Goal: Task Accomplishment & Management: Complete application form

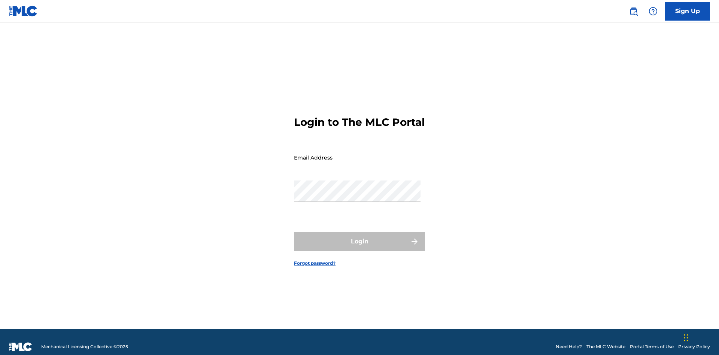
scroll to position [10, 0]
click at [687, 11] on link "Sign Up" at bounding box center [687, 11] width 45 height 19
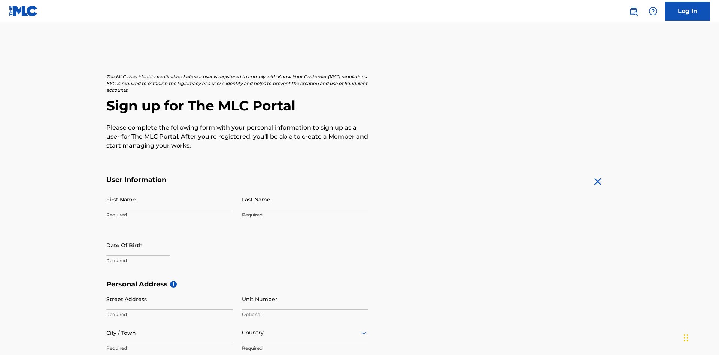
click at [170, 189] on input "First Name" at bounding box center [169, 199] width 127 height 21
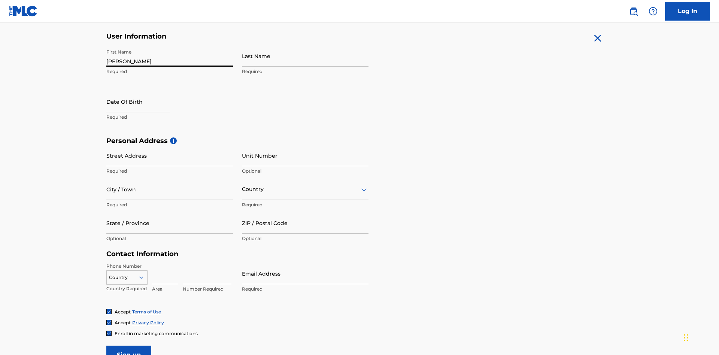
type input "[PERSON_NAME]"
click at [305, 56] on input "Last Name" at bounding box center [305, 55] width 127 height 21
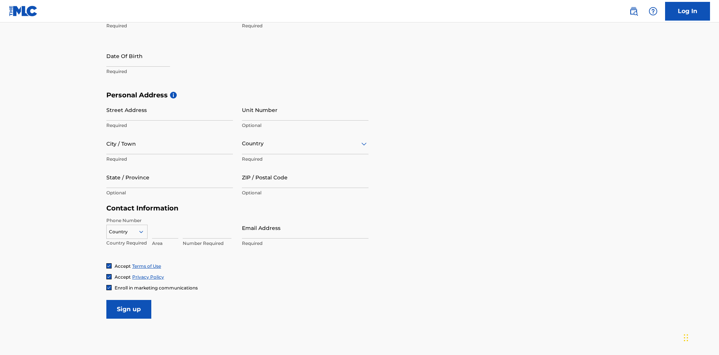
type input "Ribble"
click at [144, 57] on input "text" at bounding box center [138, 55] width 64 height 21
select select "7"
select select "2025"
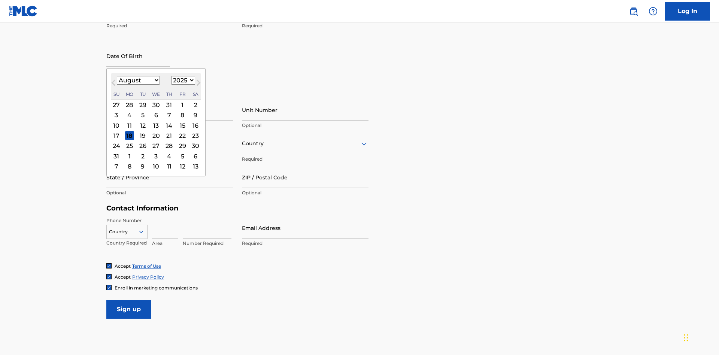
click at [138, 80] on select "January February March April May June July August September October November De…" at bounding box center [138, 80] width 43 height 9
select select "0"
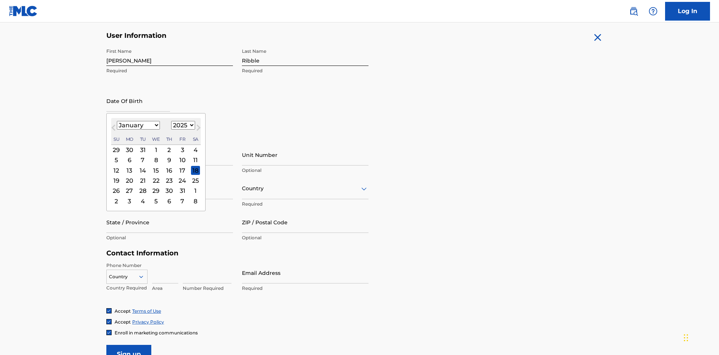
click at [182, 125] on select "1900 1901 1902 1903 1904 1905 1906 1907 1908 1909 1910 1911 1912 1913 1914 1915…" at bounding box center [183, 125] width 24 height 9
select select "1985"
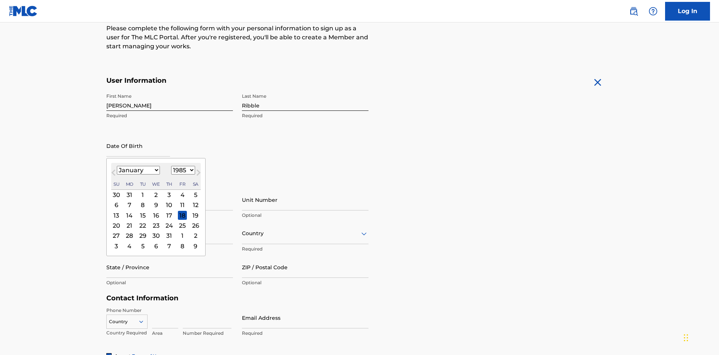
click at [182, 170] on select "1900 1901 1902 1903 1904 1905 1906 1907 1908 1909 1910 1911 1912 1913 1914 1915…" at bounding box center [183, 170] width 24 height 9
click at [142, 201] on div "8" at bounding box center [142, 205] width 9 height 9
type input "January 8 1985"
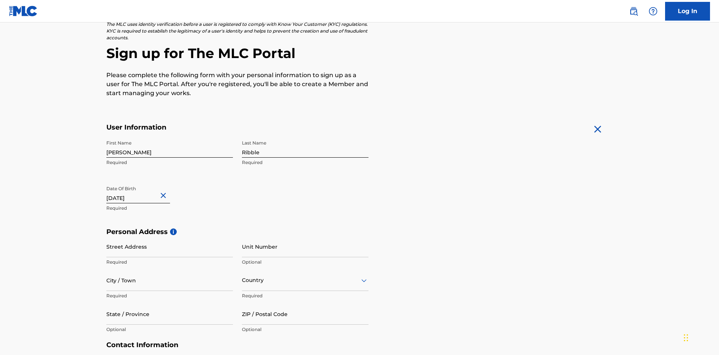
scroll to position [231, 0]
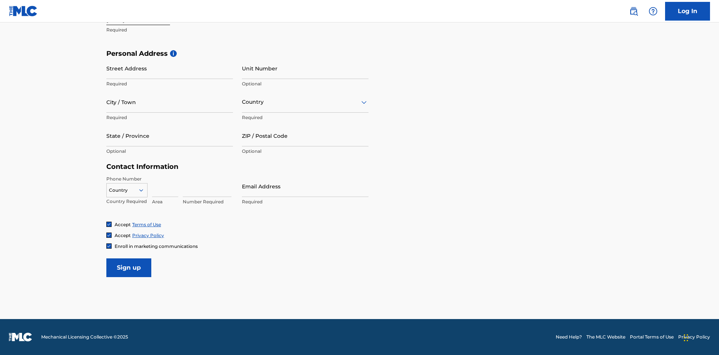
click at [170, 68] on input "Street Address" at bounding box center [169, 68] width 127 height 21
type input "9909 Elks Run Rd"
click at [170, 102] on input "City / Town" at bounding box center [169, 101] width 127 height 21
type input "Roseville"
click at [242, 102] on input "text" at bounding box center [242, 102] width 1 height 8
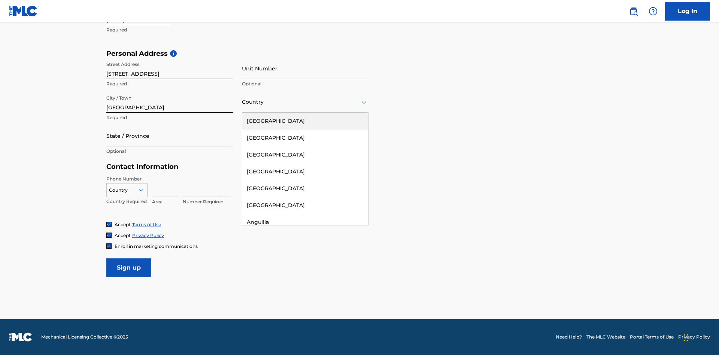
click at [305, 121] on div "United States" at bounding box center [305, 121] width 126 height 17
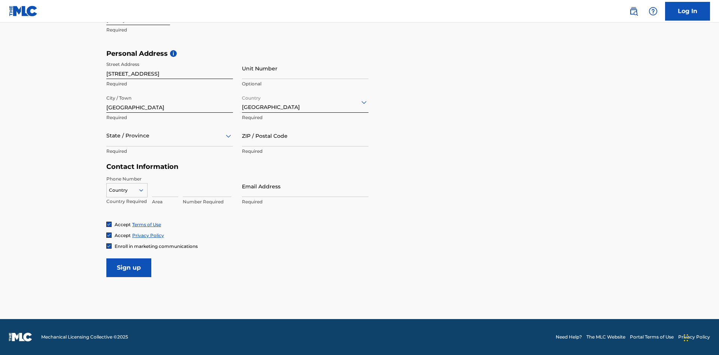
click at [170, 136] on div at bounding box center [169, 135] width 127 height 9
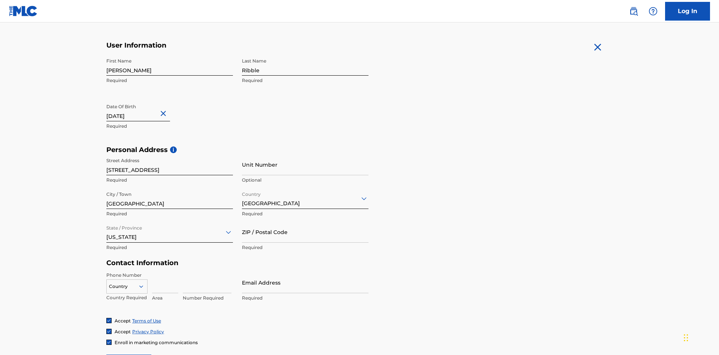
click at [305, 221] on input "ZIP / Postal Code" at bounding box center [305, 231] width 127 height 21
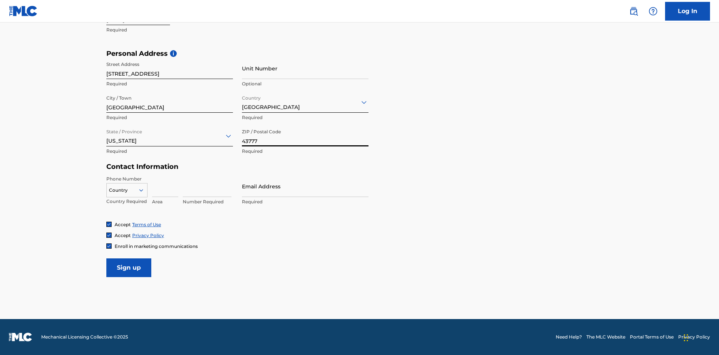
type input "43777"
click at [144, 190] on icon at bounding box center [141, 190] width 7 height 7
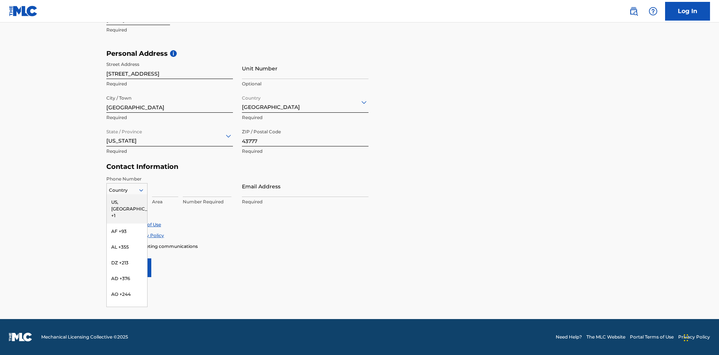
click at [127, 202] on div "US, [GEOGRAPHIC_DATA] +1" at bounding box center [127, 208] width 40 height 29
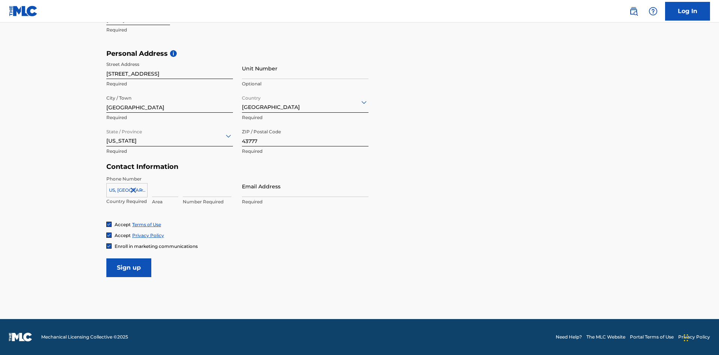
click at [165, 186] on input at bounding box center [165, 186] width 26 height 21
type input "740"
click at [207, 186] on input at bounding box center [207, 186] width 49 height 21
type input "8086351"
click at [305, 186] on input "Email Address" at bounding box center [305, 186] width 127 height 21
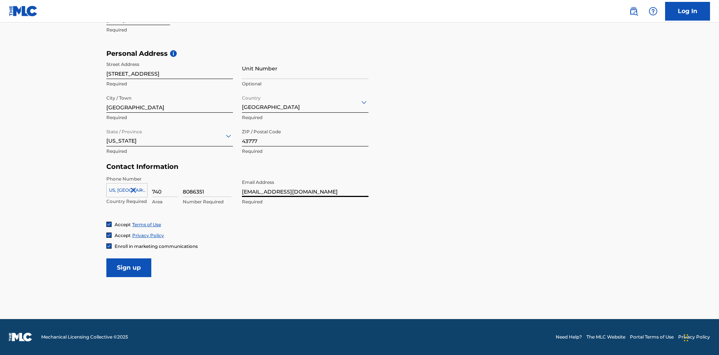
scroll to position [0, 24]
type input "[EMAIL_ADDRESS][DOMAIN_NAME]"
click at [129, 267] on input "Sign up" at bounding box center [128, 267] width 45 height 19
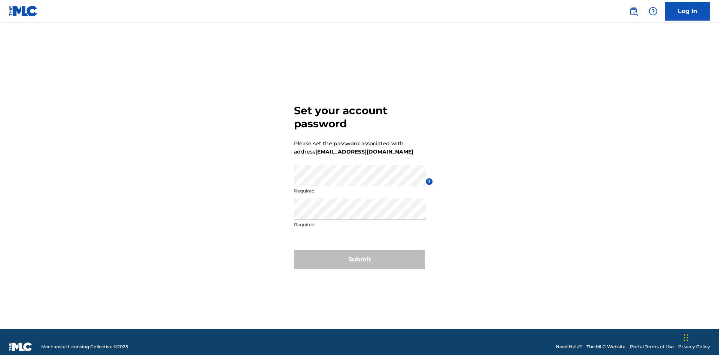
scroll to position [10, 0]
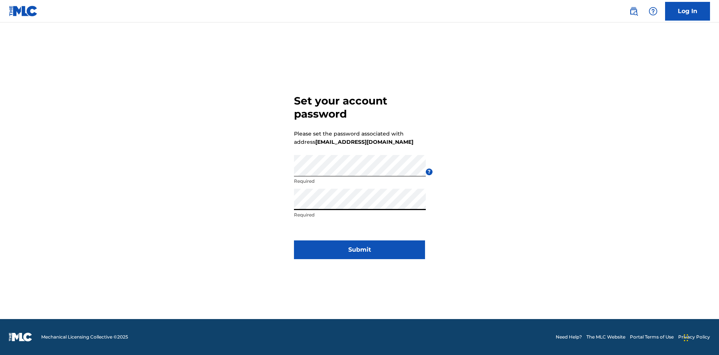
click at [359, 254] on button "Submit" at bounding box center [359, 249] width 131 height 19
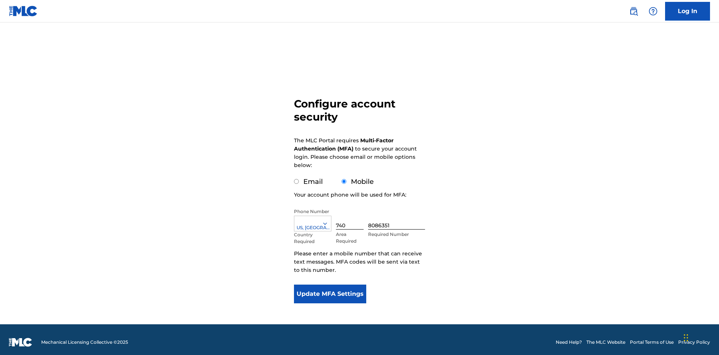
scroll to position [7, 0]
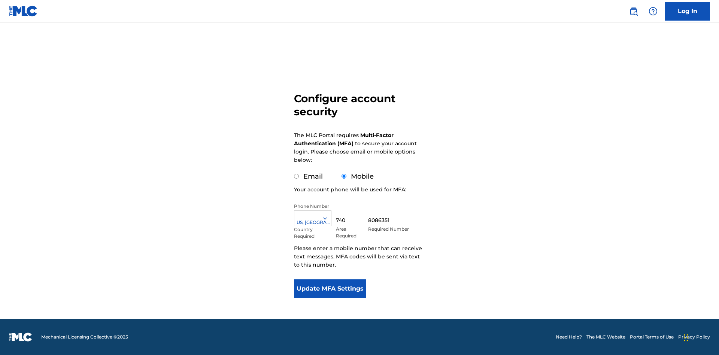
click at [344, 176] on input "Mobile" at bounding box center [343, 176] width 5 height 5
click at [328, 218] on icon at bounding box center [325, 218] width 7 height 7
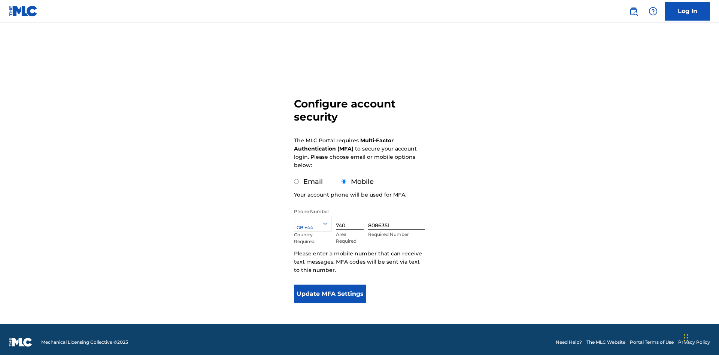
click at [351, 213] on input "740" at bounding box center [350, 218] width 28 height 21
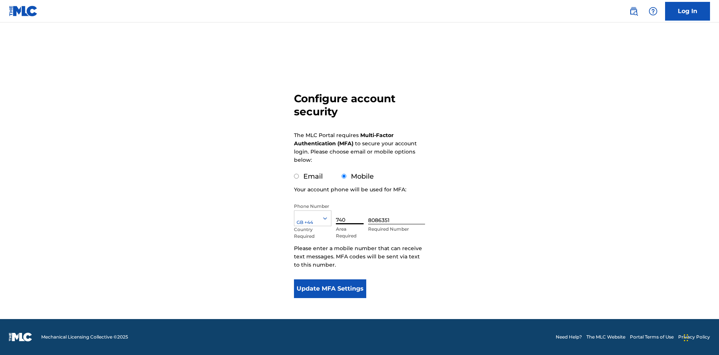
type input "740"
click at [398, 213] on input "8086351" at bounding box center [396, 213] width 57 height 21
type input "1252166"
click at [330, 289] on button "Update MFA Settings" at bounding box center [330, 288] width 72 height 19
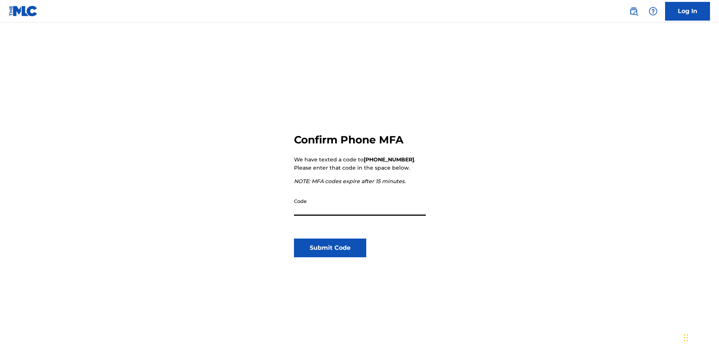
scroll to position [78, 0]
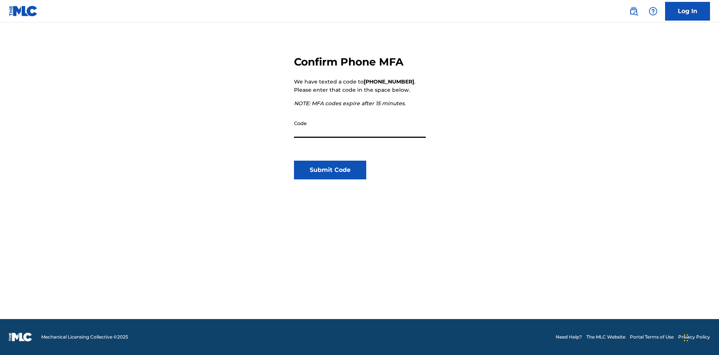
click at [360, 127] on input "Code" at bounding box center [360, 126] width 132 height 21
type input "013440"
click at [330, 170] on button "Submit Code" at bounding box center [330, 170] width 72 height 19
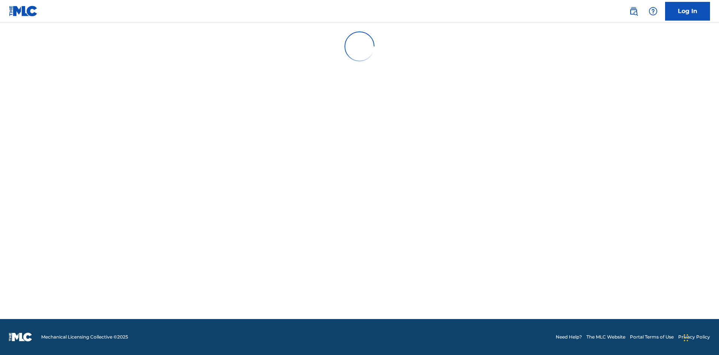
scroll to position [0, 0]
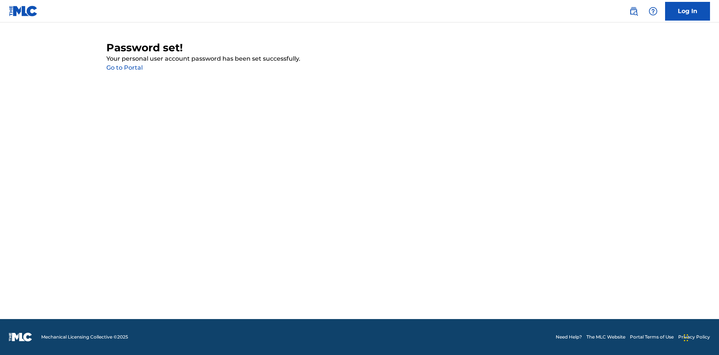
click at [124, 68] on link "Go to Portal" at bounding box center [124, 67] width 36 height 7
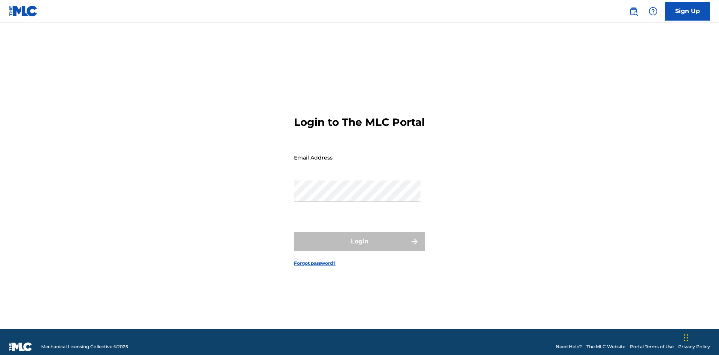
click at [357, 154] on input "Email Address" at bounding box center [357, 157] width 127 height 21
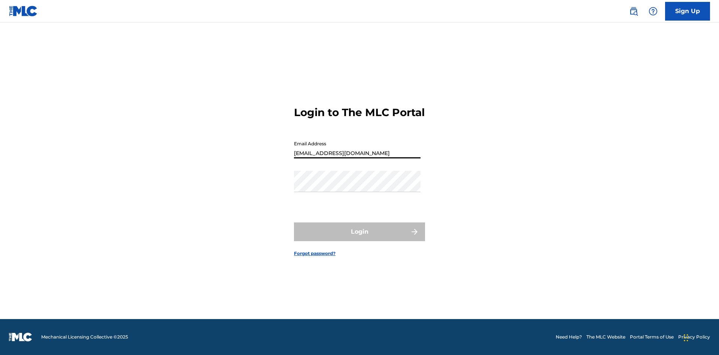
scroll to position [0, 24]
type input "[EMAIL_ADDRESS][DOMAIN_NAME]"
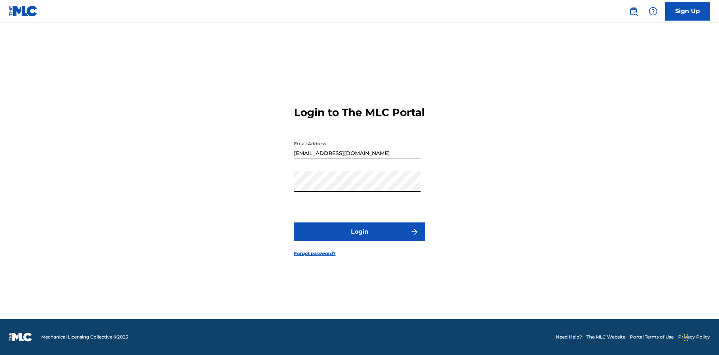
click at [359, 238] on button "Login" at bounding box center [359, 231] width 131 height 19
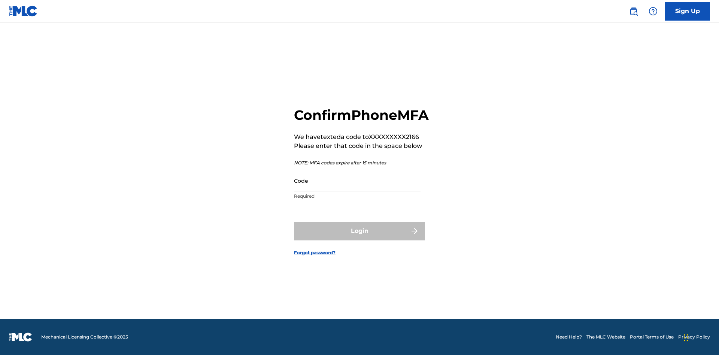
click at [357, 189] on input "Code" at bounding box center [357, 180] width 127 height 21
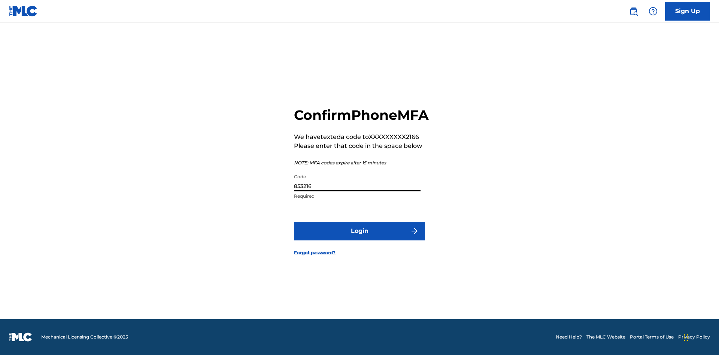
type input "853216"
click at [359, 239] on button "Login" at bounding box center [359, 231] width 131 height 19
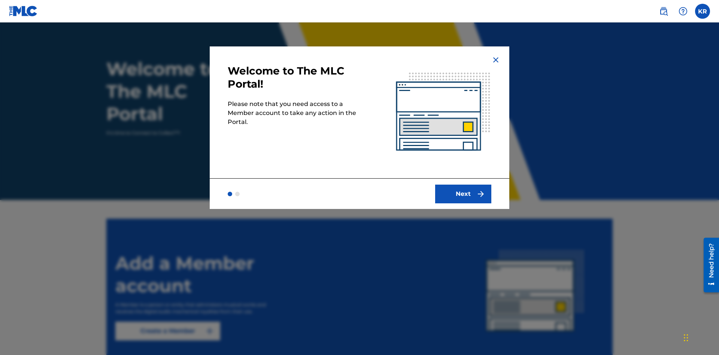
click at [463, 194] on button "Next" at bounding box center [463, 194] width 56 height 19
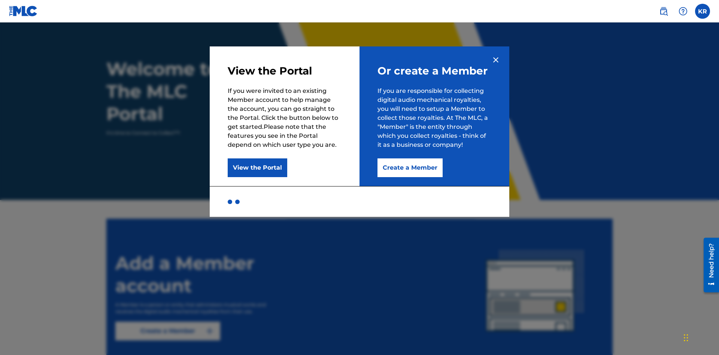
scroll to position [74, 0]
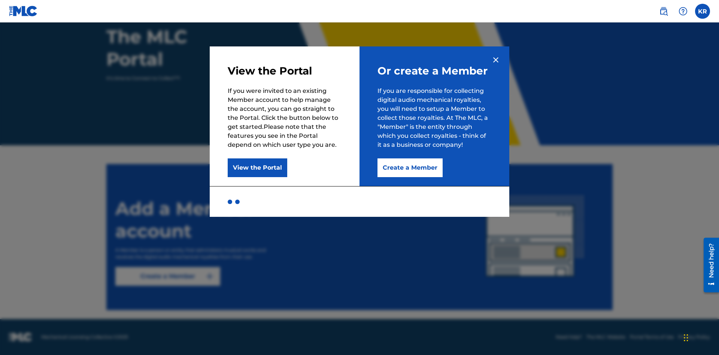
click at [409, 168] on button "Create a Member" at bounding box center [409, 167] width 65 height 19
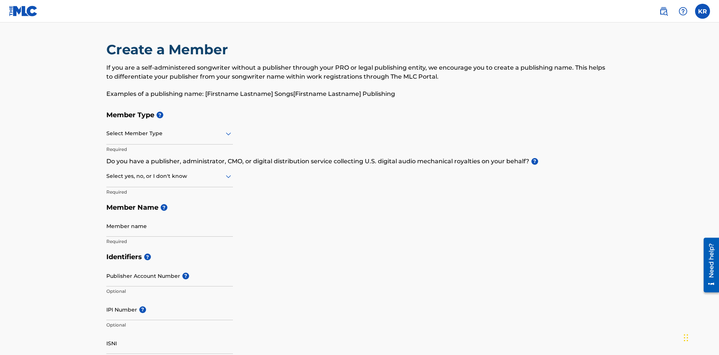
click at [107, 130] on input "text" at bounding box center [106, 134] width 1 height 8
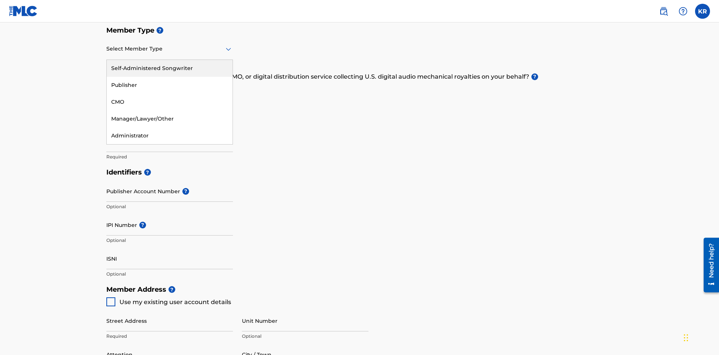
click at [170, 85] on div "Publisher" at bounding box center [170, 85] width 126 height 17
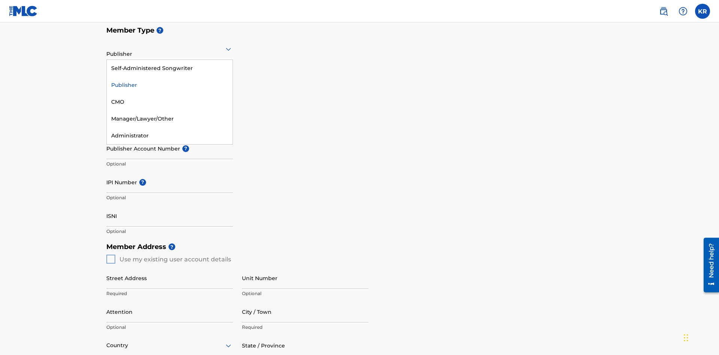
click at [170, 102] on div "CMO" at bounding box center [170, 102] width 126 height 17
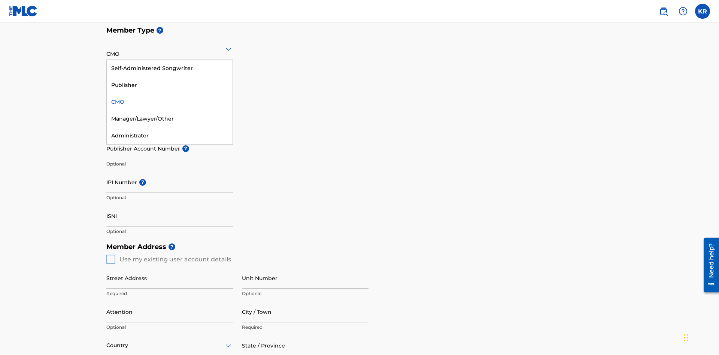
click at [170, 68] on div "Self-Administered Songwriter" at bounding box center [170, 68] width 126 height 17
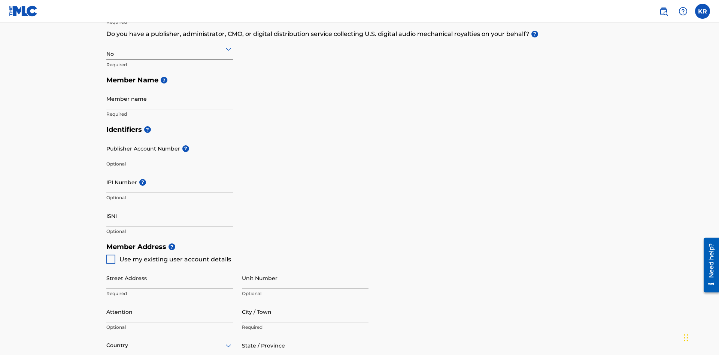
scroll to position [337, 0]
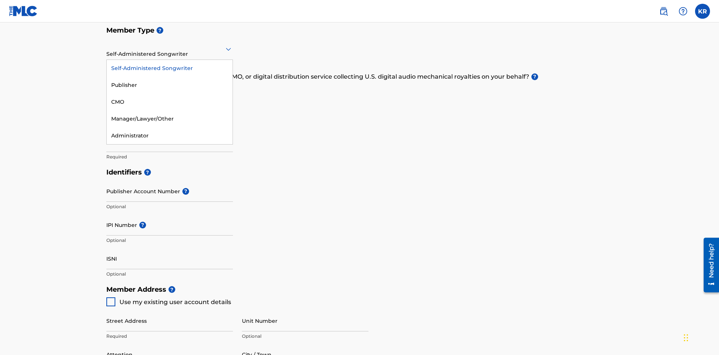
click at [170, 119] on div "Manager/Lawyer/Other" at bounding box center [170, 118] width 126 height 17
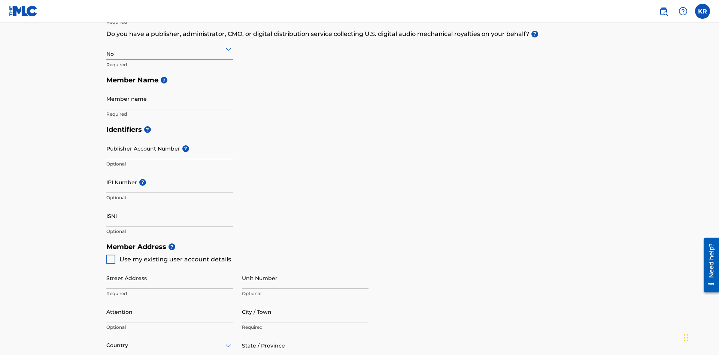
scroll to position [337, 0]
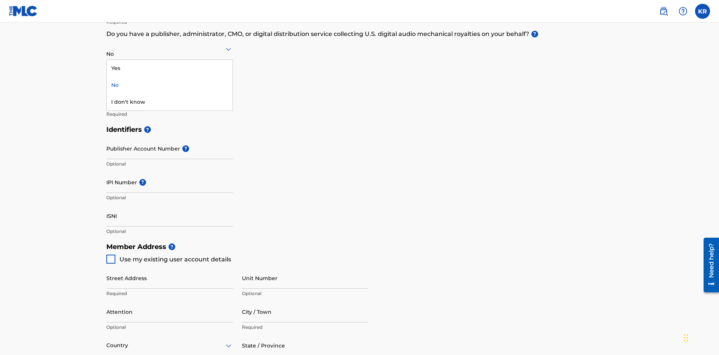
click at [170, 68] on div "Yes" at bounding box center [170, 68] width 126 height 17
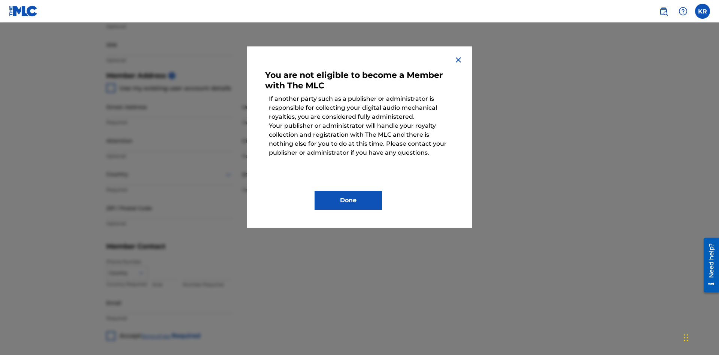
click at [348, 200] on button "Done" at bounding box center [347, 200] width 67 height 19
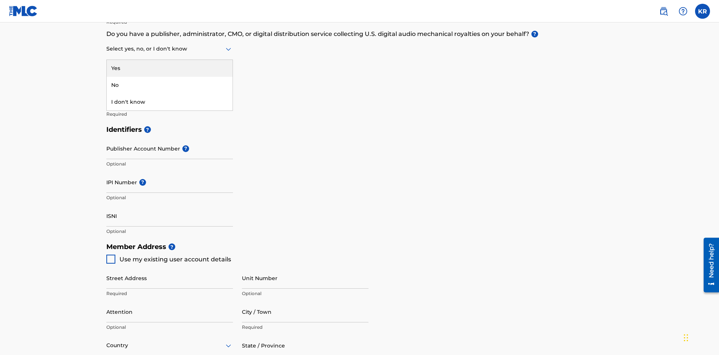
click at [170, 102] on div "I don't know" at bounding box center [170, 102] width 126 height 17
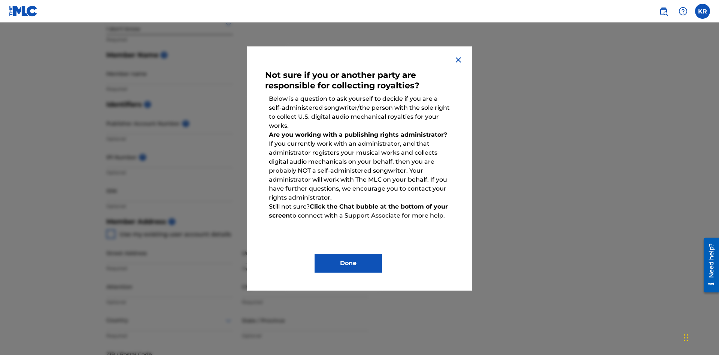
click at [348, 263] on button "Done" at bounding box center [347, 263] width 67 height 19
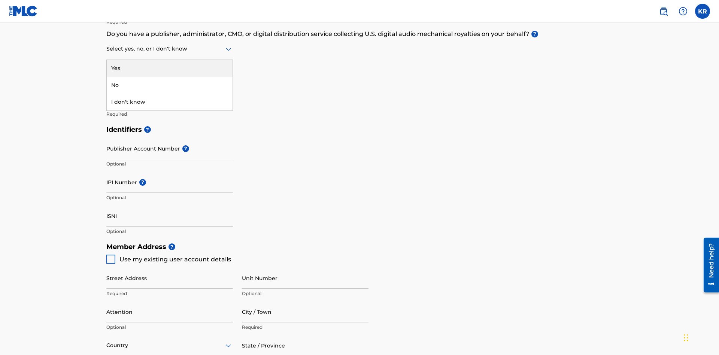
click at [170, 85] on div "No" at bounding box center [170, 85] width 126 height 17
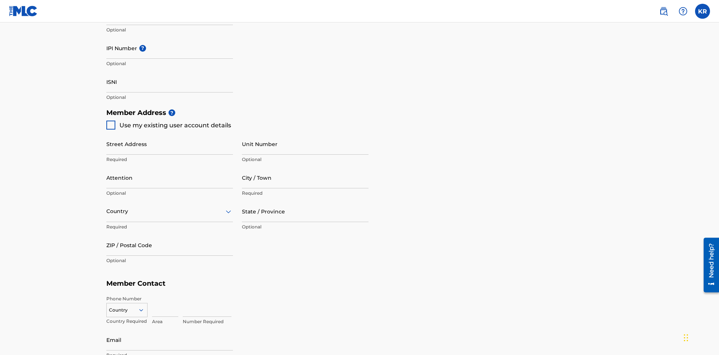
scroll to position [325, 0]
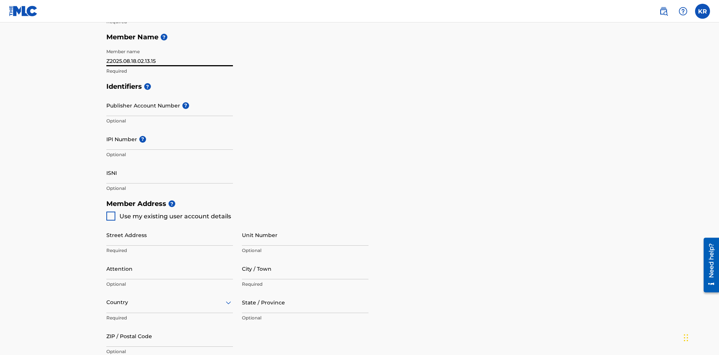
type input "Z2025.08.18.02.13.15"
click at [170, 224] on input "Street Address" at bounding box center [169, 234] width 127 height 21
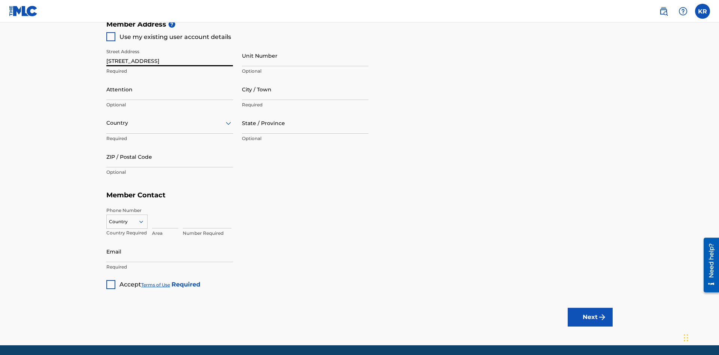
type input "123 Main St"
click at [305, 55] on input "Unit Number" at bounding box center [305, 55] width 127 height 21
type input "Unit A"
click at [170, 79] on input "Attention" at bounding box center [169, 89] width 127 height 21
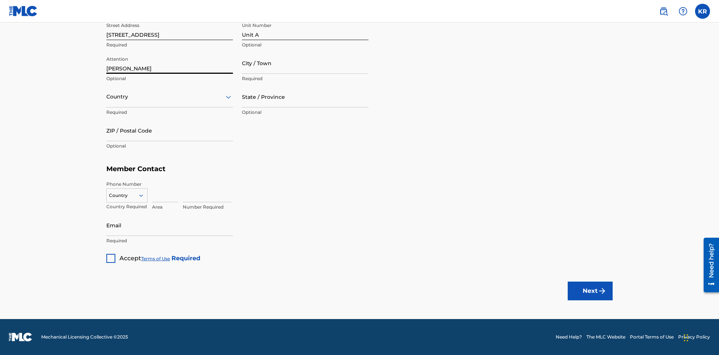
type input "Steve"
click at [305, 63] on input "City / Town" at bounding box center [305, 62] width 127 height 21
type input "London"
click at [107, 97] on input "text" at bounding box center [106, 97] width 1 height 8
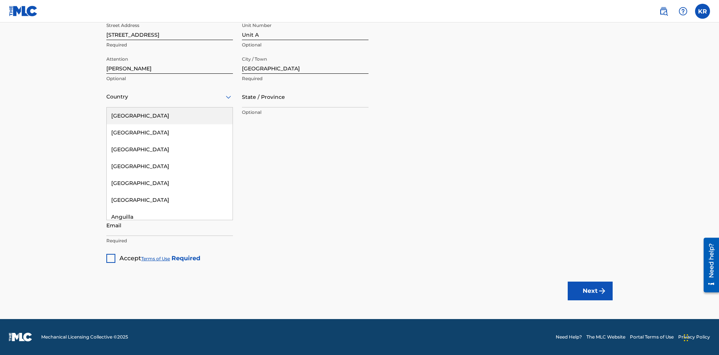
click at [170, 116] on div "United States" at bounding box center [170, 115] width 126 height 17
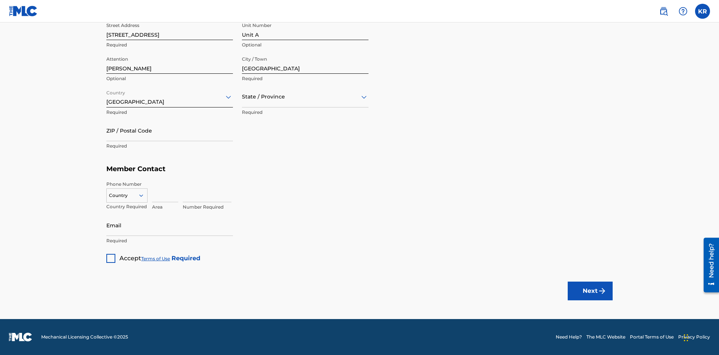
click at [242, 97] on input "text" at bounding box center [242, 97] width 1 height 8
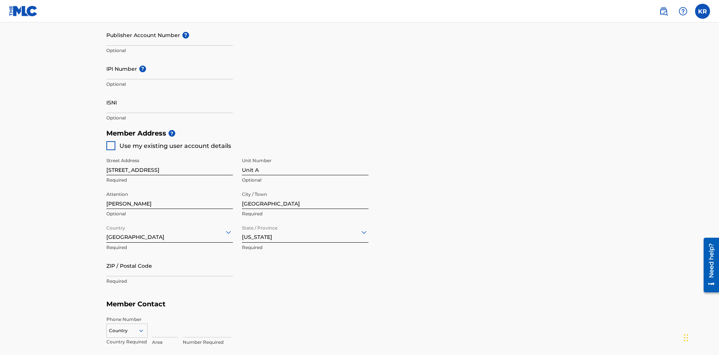
click at [170, 255] on input "ZIP / Postal Code" at bounding box center [169, 265] width 127 height 21
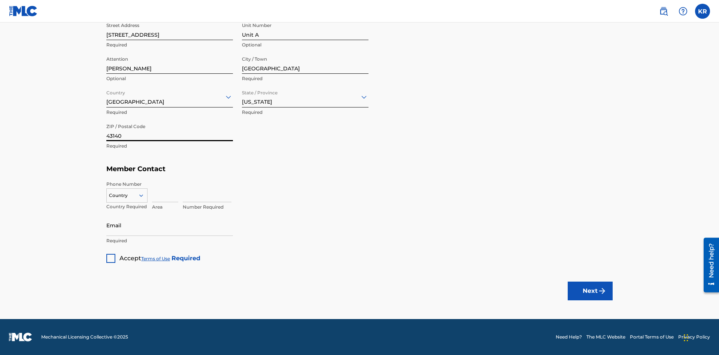
type input "43140"
click at [144, 195] on icon at bounding box center [141, 195] width 7 height 7
click at [127, 207] on div "US, [GEOGRAPHIC_DATA] +1" at bounding box center [127, 214] width 40 height 29
click at [165, 191] on input at bounding box center [165, 191] width 26 height 21
type input "740"
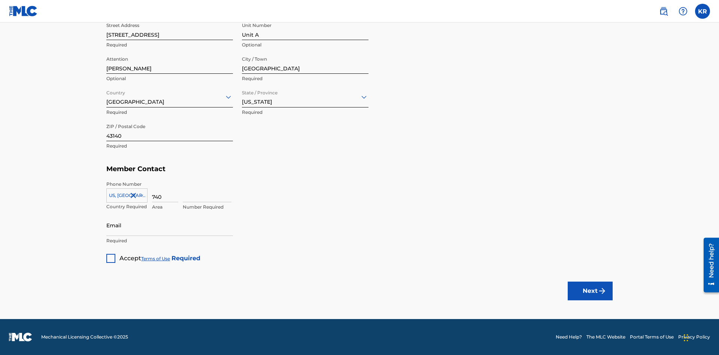
click at [207, 191] on input at bounding box center [207, 191] width 49 height 21
type input "8675309"
click at [170, 225] on input "Email" at bounding box center [169, 225] width 127 height 21
type input "SteveMiller@email.com"
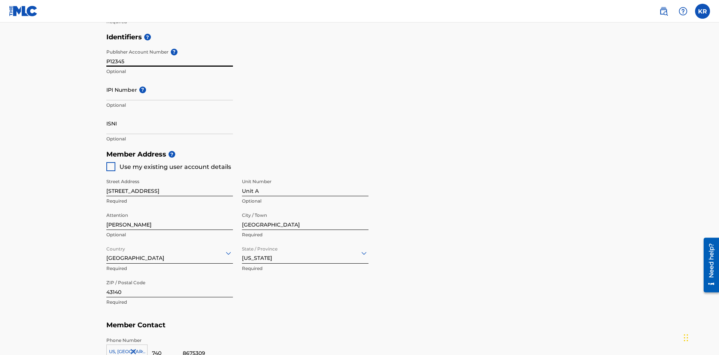
type input "P12345"
click at [170, 79] on input "IPI Number ?" at bounding box center [169, 89] width 127 height 21
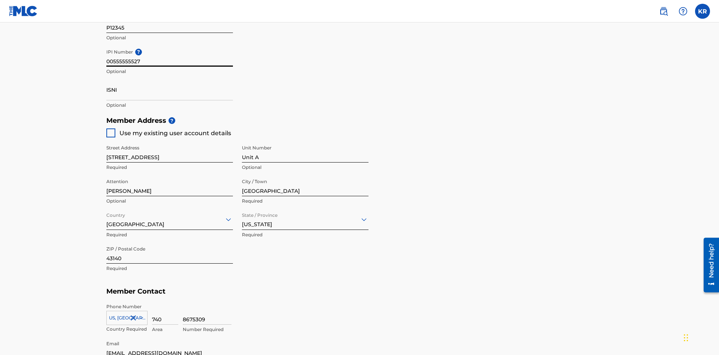
type input "00555555527"
click at [170, 79] on input "ISNI" at bounding box center [169, 89] width 127 height 21
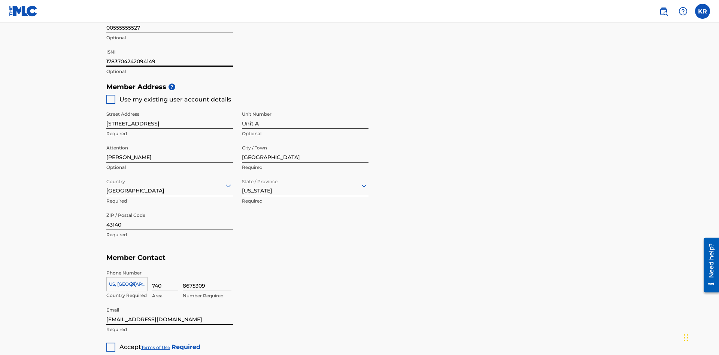
type input "1783704242094149"
click at [111, 343] on div at bounding box center [110, 347] width 9 height 9
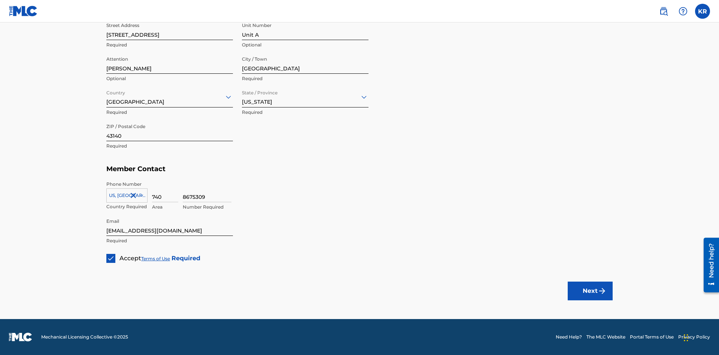
click at [590, 291] on button "Next" at bounding box center [590, 291] width 45 height 19
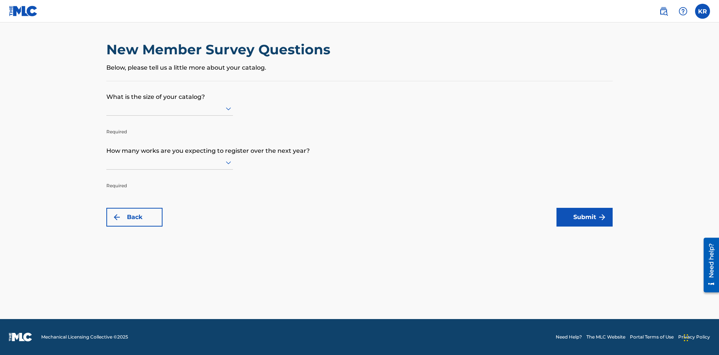
click at [107, 108] on input "text" at bounding box center [106, 108] width 1 height 8
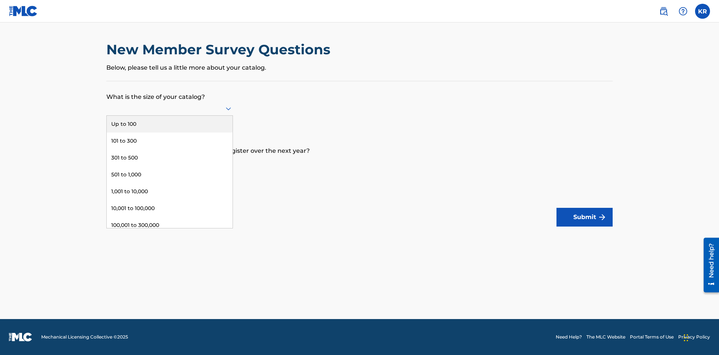
click at [170, 234] on div "301,000 to 500,000" at bounding box center [170, 242] width 126 height 17
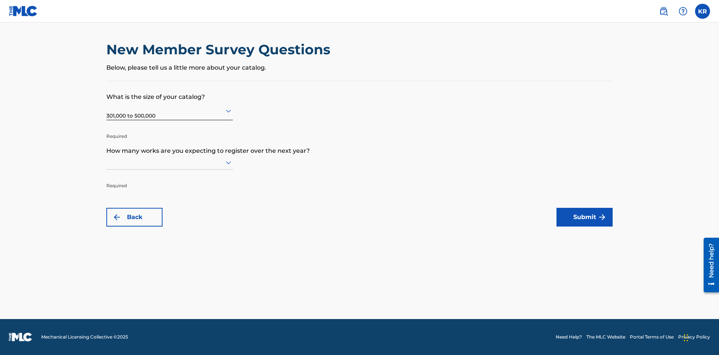
click at [107, 162] on input "text" at bounding box center [106, 162] width 1 height 8
click at [170, 228] on div "501 to 1,000" at bounding box center [170, 228] width 126 height 17
click at [584, 217] on button "Submit" at bounding box center [584, 217] width 56 height 19
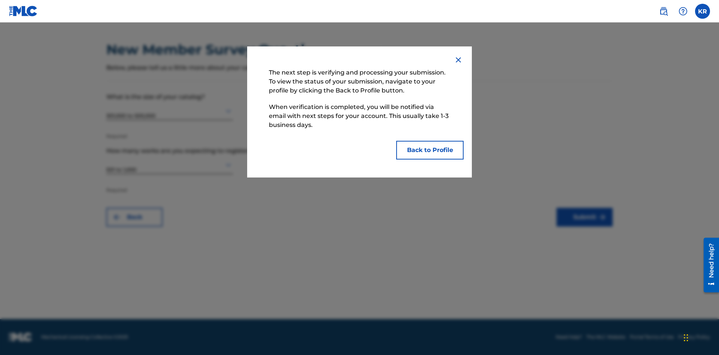
click at [430, 150] on button "Back to Profile" at bounding box center [429, 150] width 67 height 19
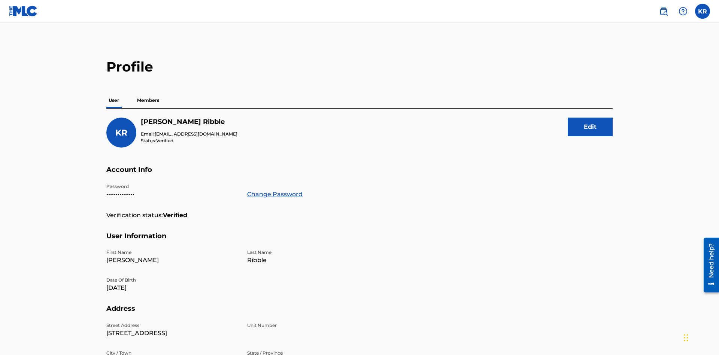
click at [148, 92] on p "Members" at bounding box center [148, 100] width 27 height 16
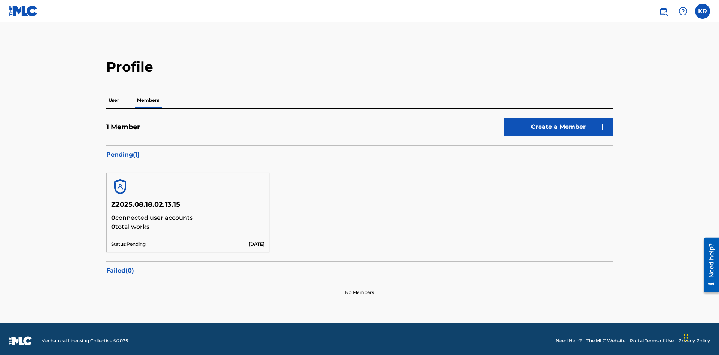
scroll to position [4, 0]
